Goal: Task Accomplishment & Management: Manage account settings

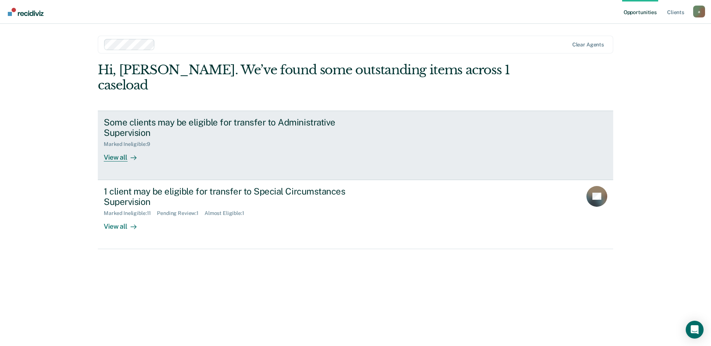
click at [252, 117] on div "Some clients may be eligible for transfer to Administrative Supervision" at bounding box center [234, 128] width 261 height 22
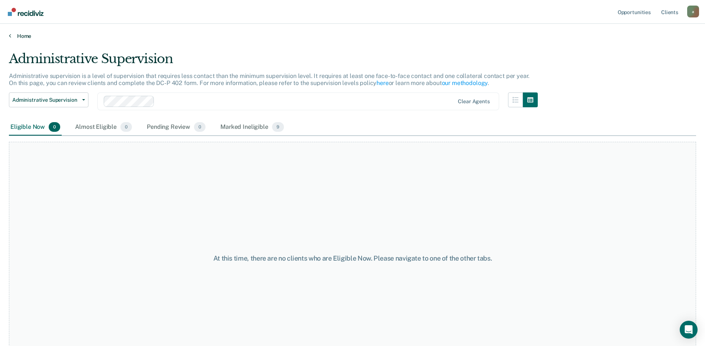
click at [29, 37] on link "Home" at bounding box center [352, 36] width 687 height 7
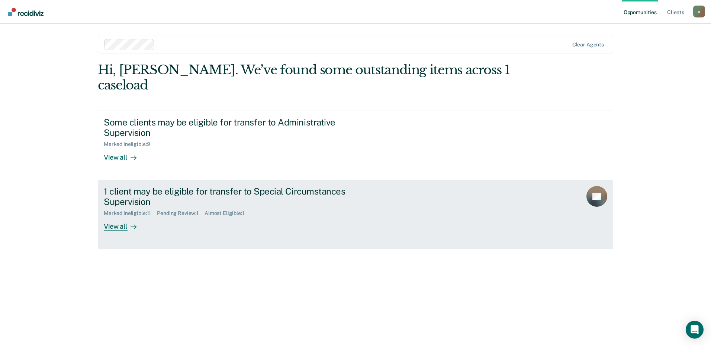
click at [206, 202] on div "1 client may be eligible for transfer to Special Circumstances Supervision Mark…" at bounding box center [243, 208] width 279 height 45
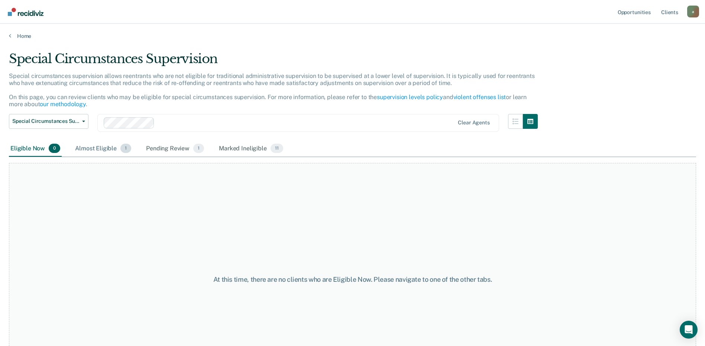
click at [111, 145] on div "Almost Eligible 1" at bounding box center [103, 149] width 59 height 16
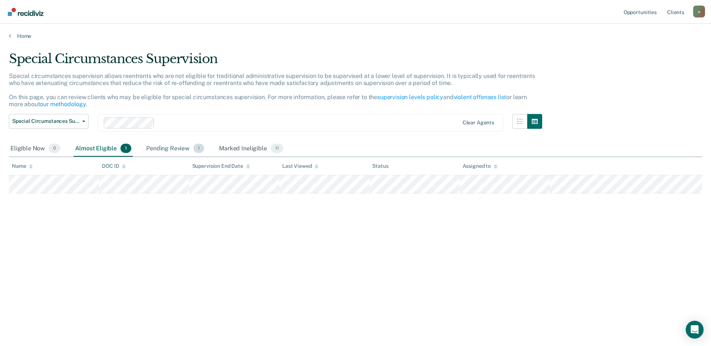
click at [173, 152] on div "Pending Review 1" at bounding box center [175, 149] width 61 height 16
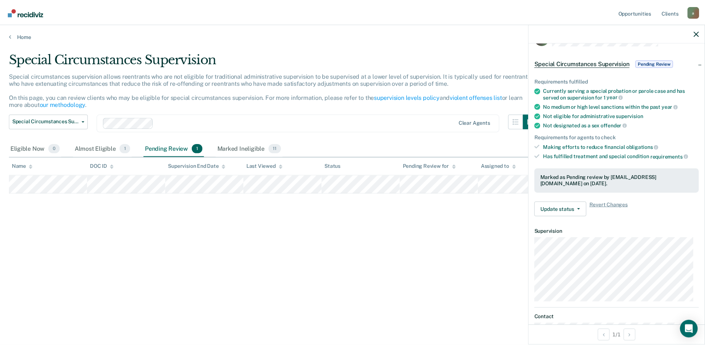
scroll to position [37, 0]
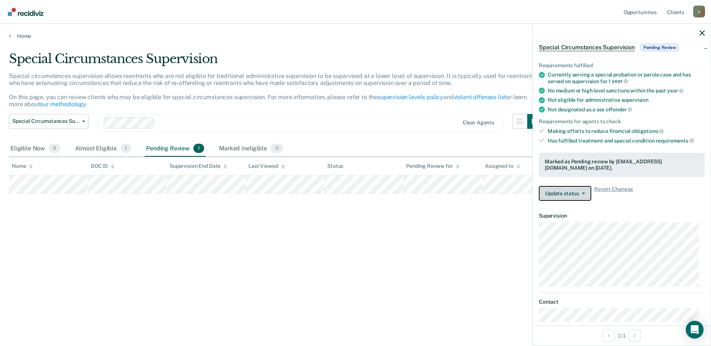
click at [573, 187] on button "Update status" at bounding box center [565, 193] width 52 height 15
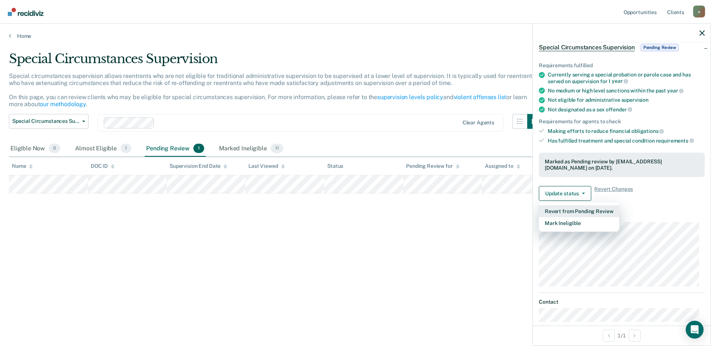
click at [574, 208] on button "Revert from Pending Review" at bounding box center [579, 212] width 80 height 12
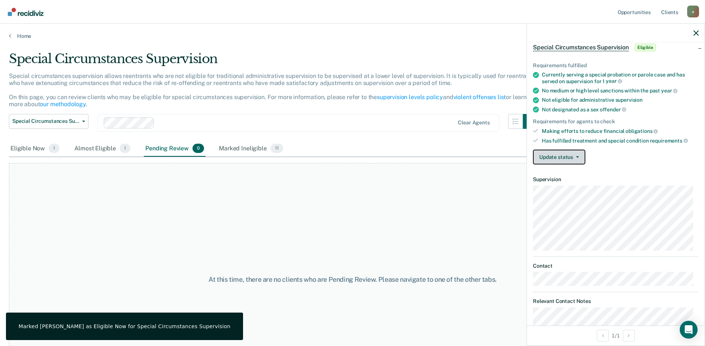
click at [561, 150] on button "Update status" at bounding box center [559, 157] width 52 height 15
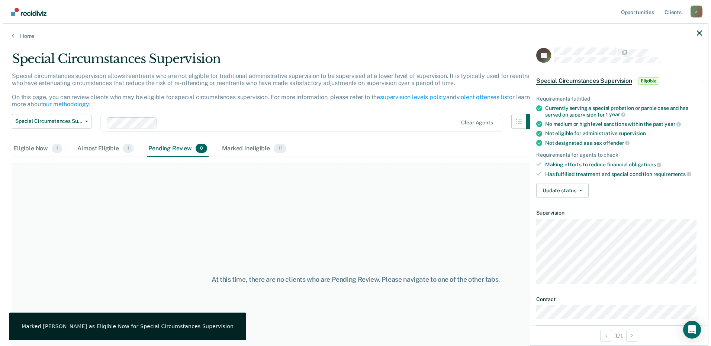
scroll to position [0, 0]
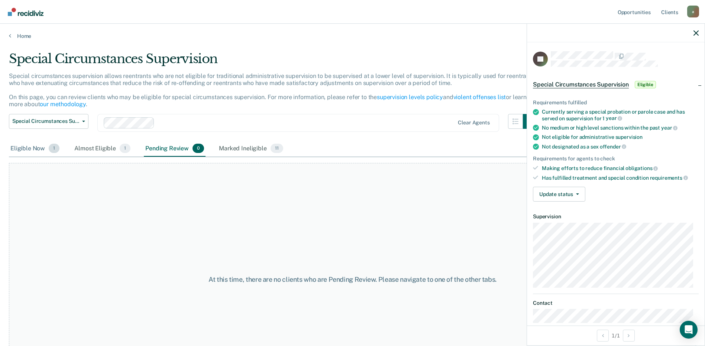
click at [12, 144] on div "Eligible Now 1" at bounding box center [35, 149] width 52 height 16
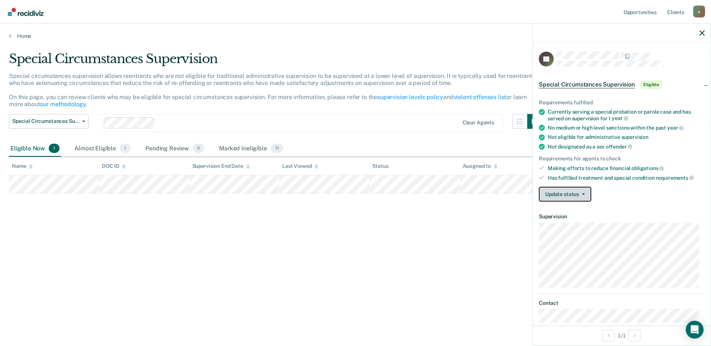
click at [573, 195] on button "Update status" at bounding box center [565, 194] width 52 height 15
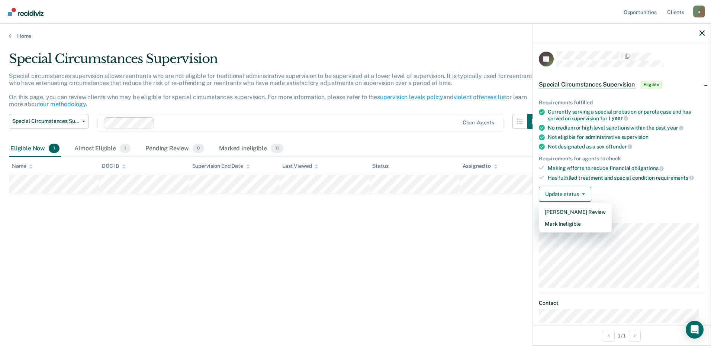
click at [642, 209] on article "JG Special Circumstances Supervision Eligible Requirements fulfilled Currently …" at bounding box center [622, 262] width 166 height 422
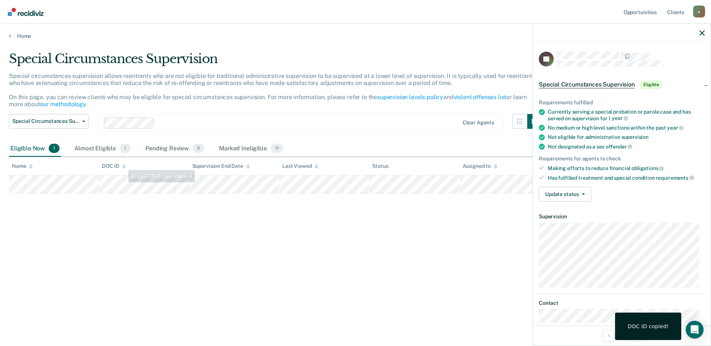
click at [266, 229] on div "Special Circumstances Supervision Special circumstances supervision allows reen…" at bounding box center [355, 170] width 693 height 239
click at [393, 247] on div "Special Circumstances Supervision Special circumstances supervision allows reen…" at bounding box center [355, 170] width 693 height 239
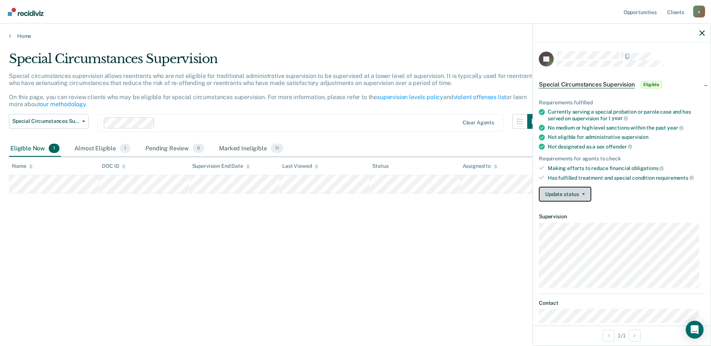
click at [560, 196] on button "Update status" at bounding box center [565, 194] width 52 height 15
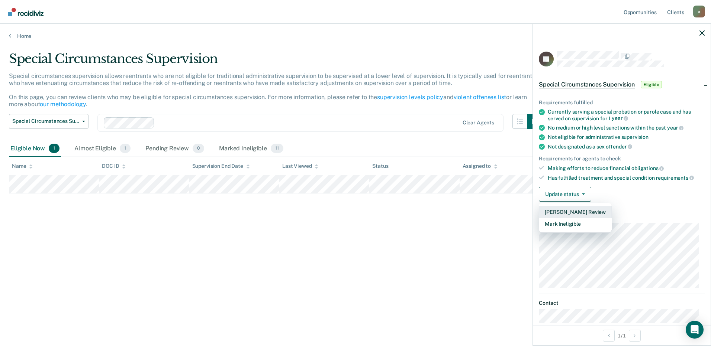
click at [569, 212] on button "[PERSON_NAME] Review" at bounding box center [575, 212] width 73 height 12
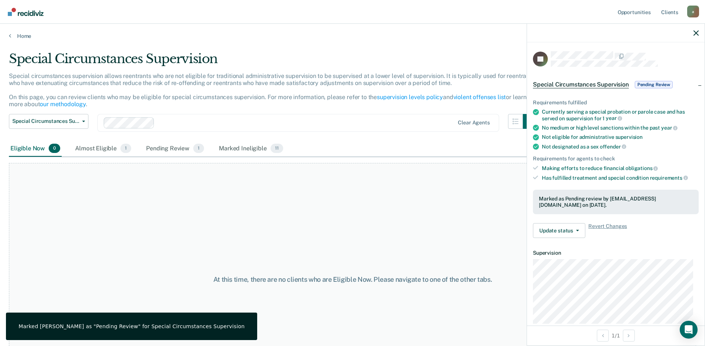
drag, startPoint x: 249, startPoint y: 182, endPoint x: 224, endPoint y: 172, distance: 26.7
click at [248, 182] on div "At this time, there are no clients who are Eligible Now. Please navigate to one…" at bounding box center [352, 279] width 687 height 233
click at [180, 145] on div "Pending Review 1" at bounding box center [175, 149] width 61 height 16
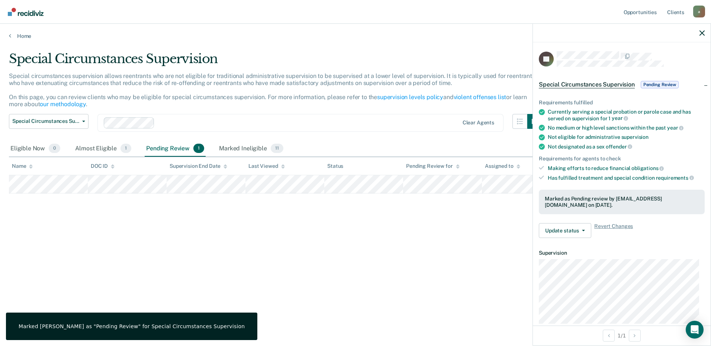
click at [698, 85] on div "Special Circumstances Supervision Pending Review" at bounding box center [622, 85] width 178 height 24
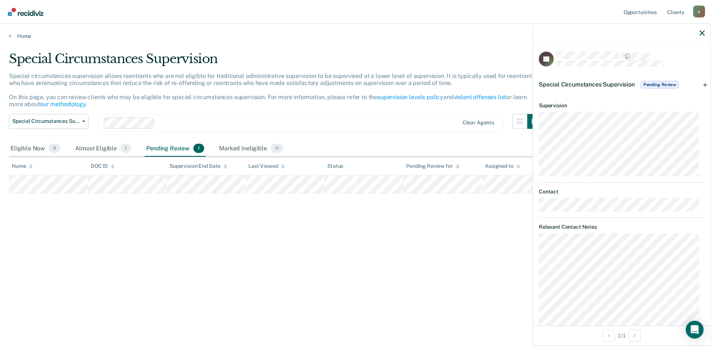
click at [661, 83] on span "Pending Review" at bounding box center [659, 84] width 38 height 7
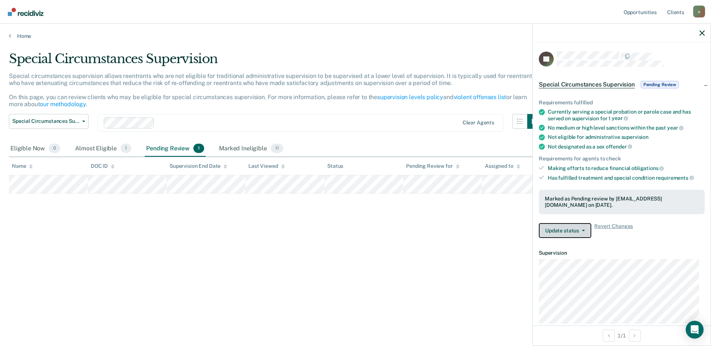
click at [565, 229] on button "Update status" at bounding box center [565, 230] width 52 height 15
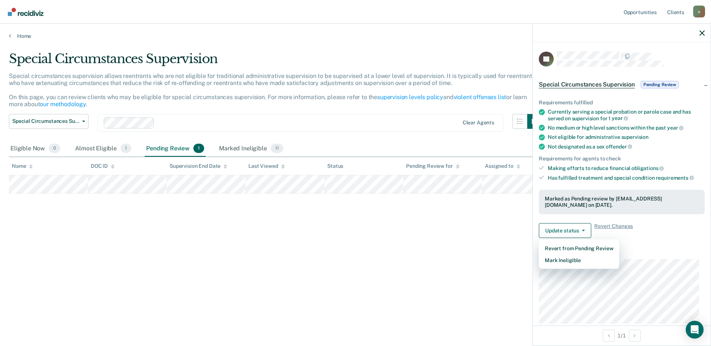
click at [686, 250] on dt "Supervision" at bounding box center [622, 253] width 166 height 6
click at [610, 229] on span "Revert Changes" at bounding box center [613, 230] width 39 height 15
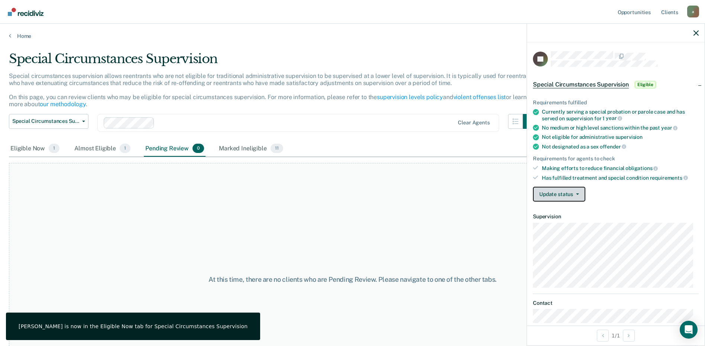
click at [572, 199] on button "Update status" at bounding box center [559, 194] width 52 height 15
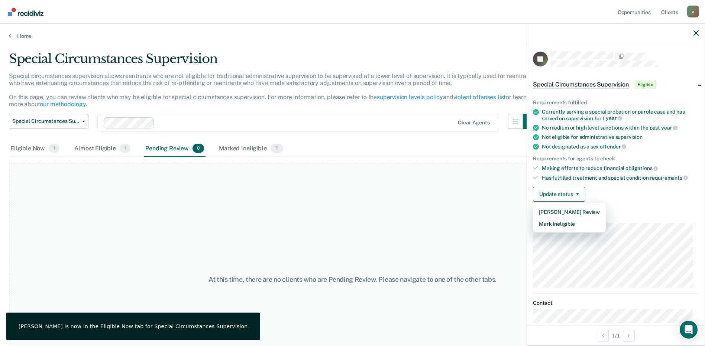
click at [671, 206] on div "Requirements fulfilled Currently serving a special probation or parole case and…" at bounding box center [616, 148] width 178 height 120
click at [455, 228] on div "At this time, there are no clients who are Pending Review. Please navigate to o…" at bounding box center [352, 279] width 687 height 233
click at [44, 149] on div "Eligible Now 1" at bounding box center [35, 149] width 52 height 16
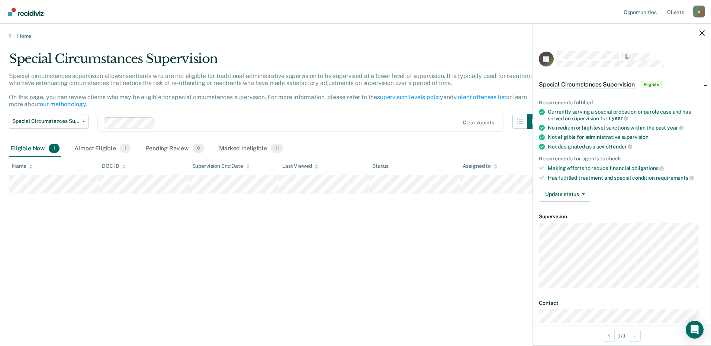
click at [179, 220] on div "Special Circumstances Supervision Special circumstances supervision allows reen…" at bounding box center [355, 170] width 693 height 239
click at [696, 32] on div at bounding box center [622, 33] width 178 height 19
click at [702, 38] on div at bounding box center [622, 33] width 178 height 19
click at [701, 35] on icon "button" at bounding box center [701, 32] width 5 height 5
click at [584, 194] on icon "button" at bounding box center [583, 194] width 3 height 1
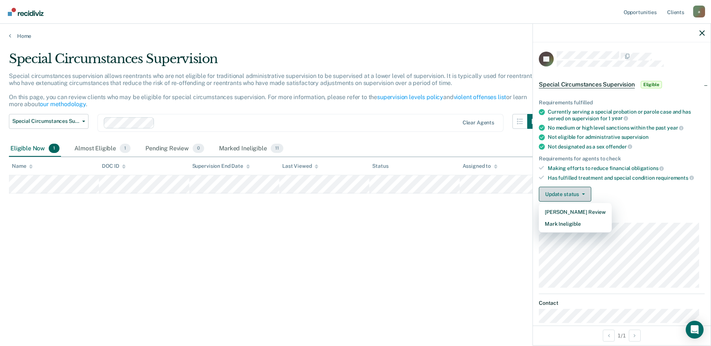
click at [584, 194] on icon "button" at bounding box center [583, 194] width 3 height 1
click at [572, 188] on button "Update status" at bounding box center [565, 194] width 52 height 15
click at [575, 215] on button "[PERSON_NAME] Review" at bounding box center [575, 212] width 73 height 12
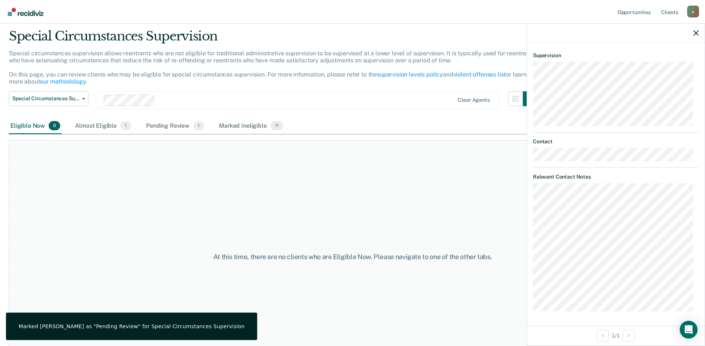
scroll to position [37, 0]
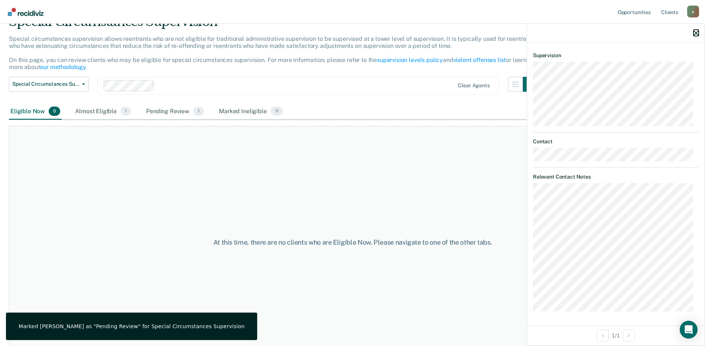
click at [695, 33] on icon "button" at bounding box center [696, 32] width 5 height 5
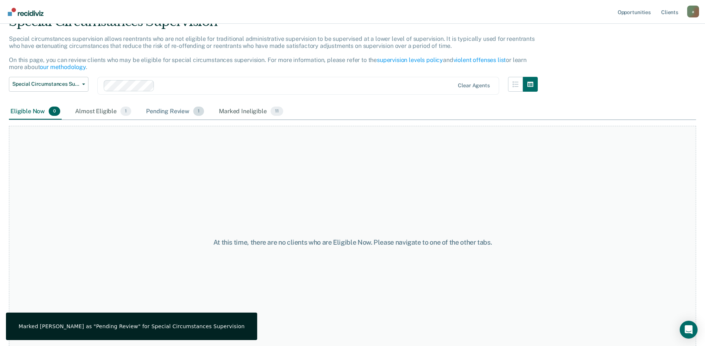
click at [158, 110] on div "Pending Review 1" at bounding box center [175, 112] width 61 height 16
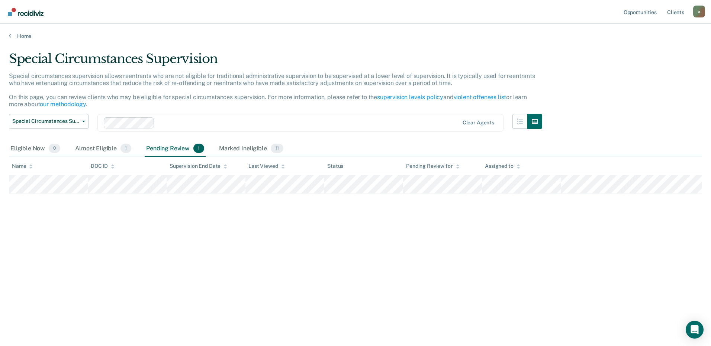
click at [340, 290] on div "Special Circumstances Supervision Special circumstances supervision allows reen…" at bounding box center [355, 170] width 693 height 239
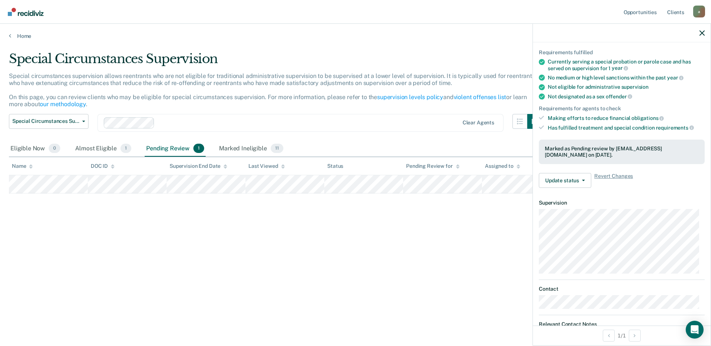
scroll to position [49, 0]
click at [571, 181] on button "Update status" at bounding box center [565, 181] width 52 height 15
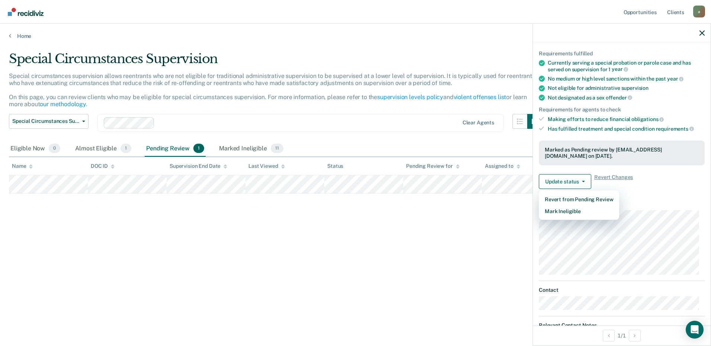
click at [683, 167] on div "Requirements fulfilled Currently serving a special probation or parole case and…" at bounding box center [622, 117] width 178 height 156
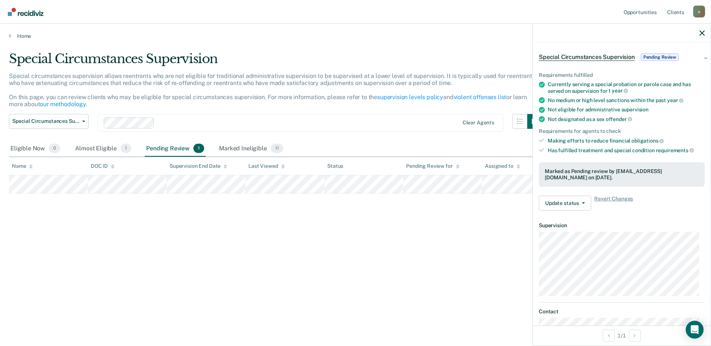
scroll to position [0, 0]
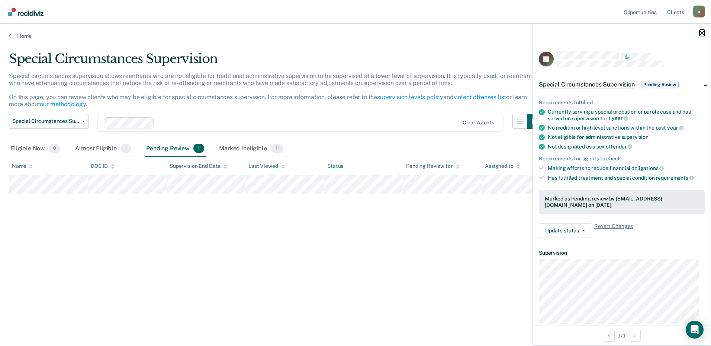
click at [702, 31] on icon "button" at bounding box center [701, 32] width 5 height 5
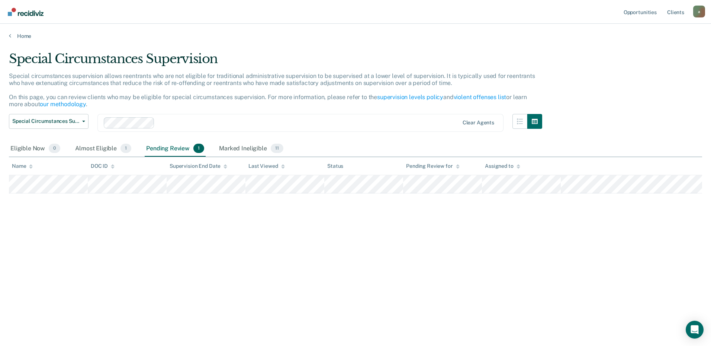
click at [28, 292] on div "Special Circumstances Supervision Special circumstances supervision allows reen…" at bounding box center [355, 182] width 693 height 263
click at [281, 260] on div "Special Circumstances Supervision Special circumstances supervision allows reen…" at bounding box center [355, 170] width 693 height 239
